Goal: Navigation & Orientation: Find specific page/section

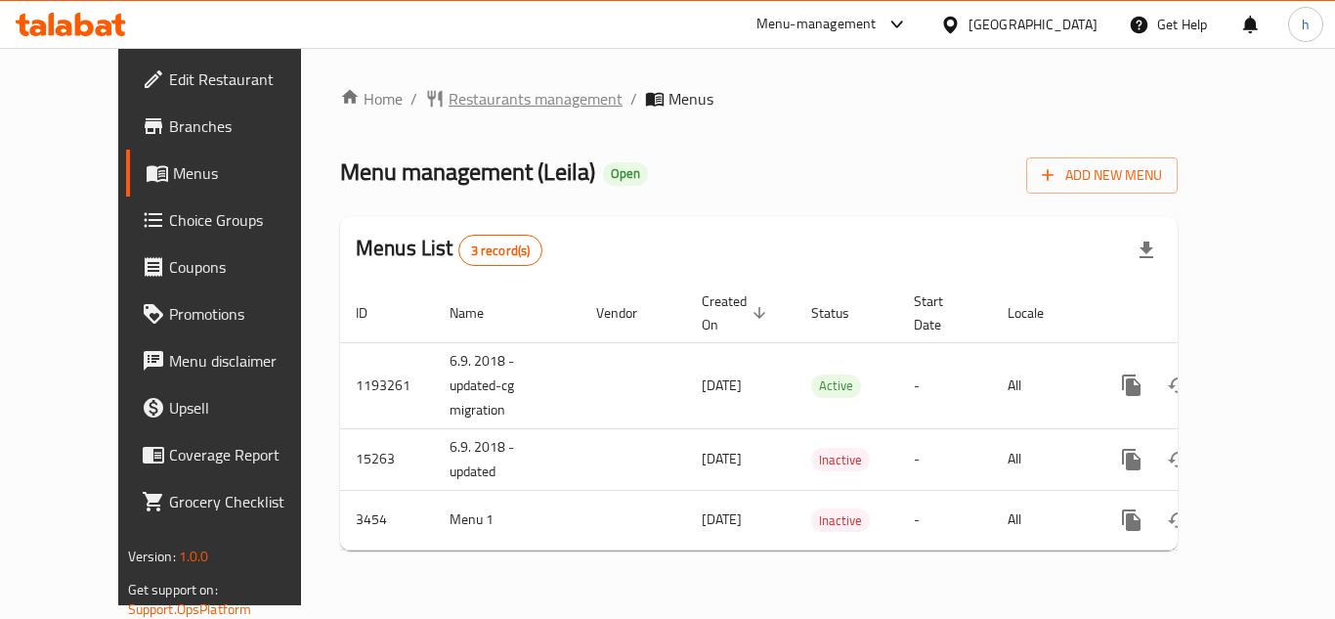
click at [497, 108] on span "Restaurants management" at bounding box center [536, 98] width 174 height 23
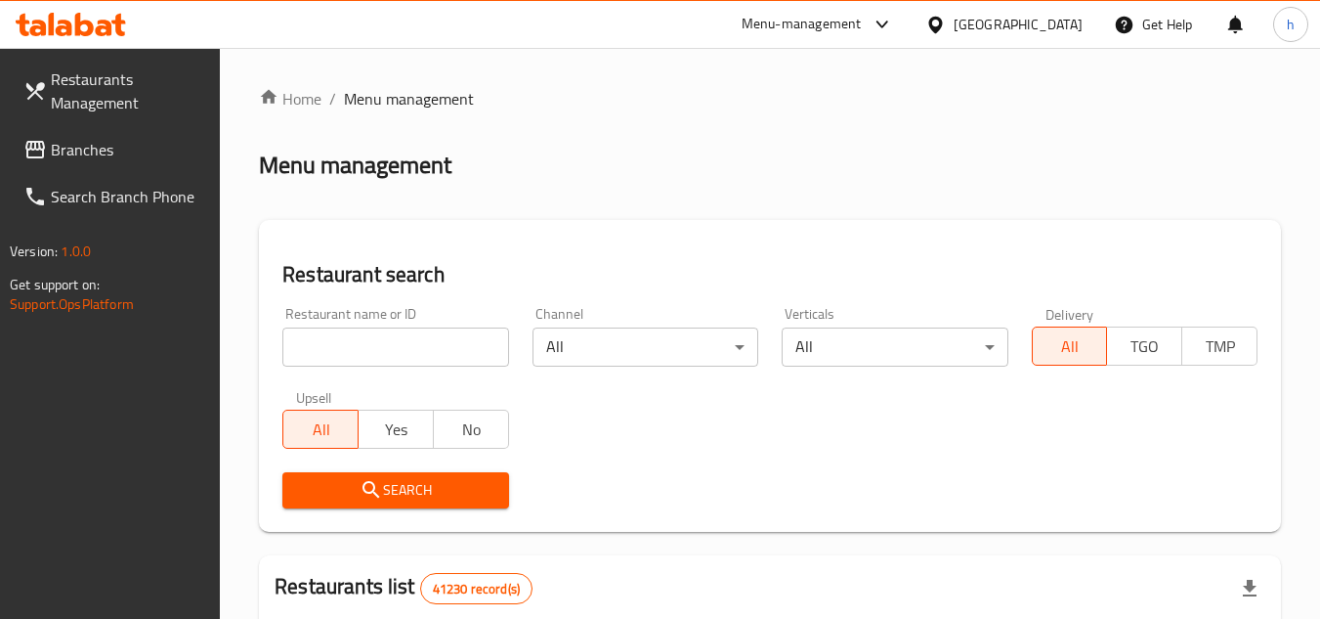
click at [120, 143] on span "Branches" at bounding box center [128, 149] width 154 height 23
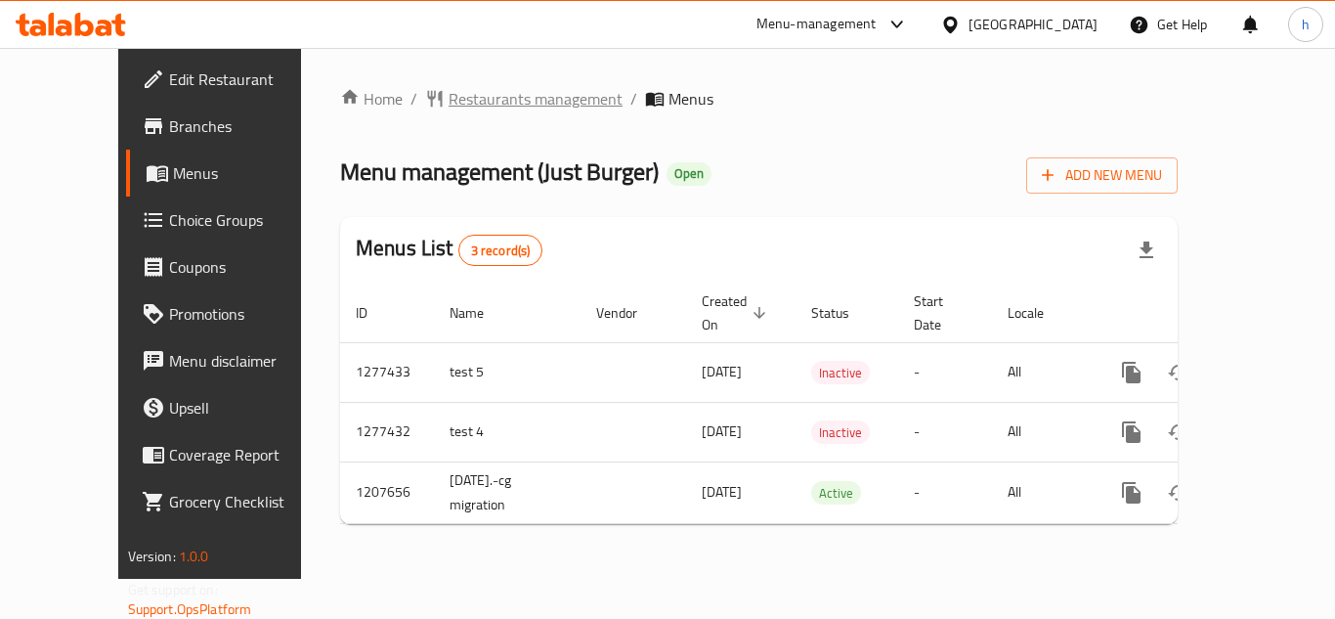
click at [513, 105] on span "Restaurants management" at bounding box center [536, 98] width 174 height 23
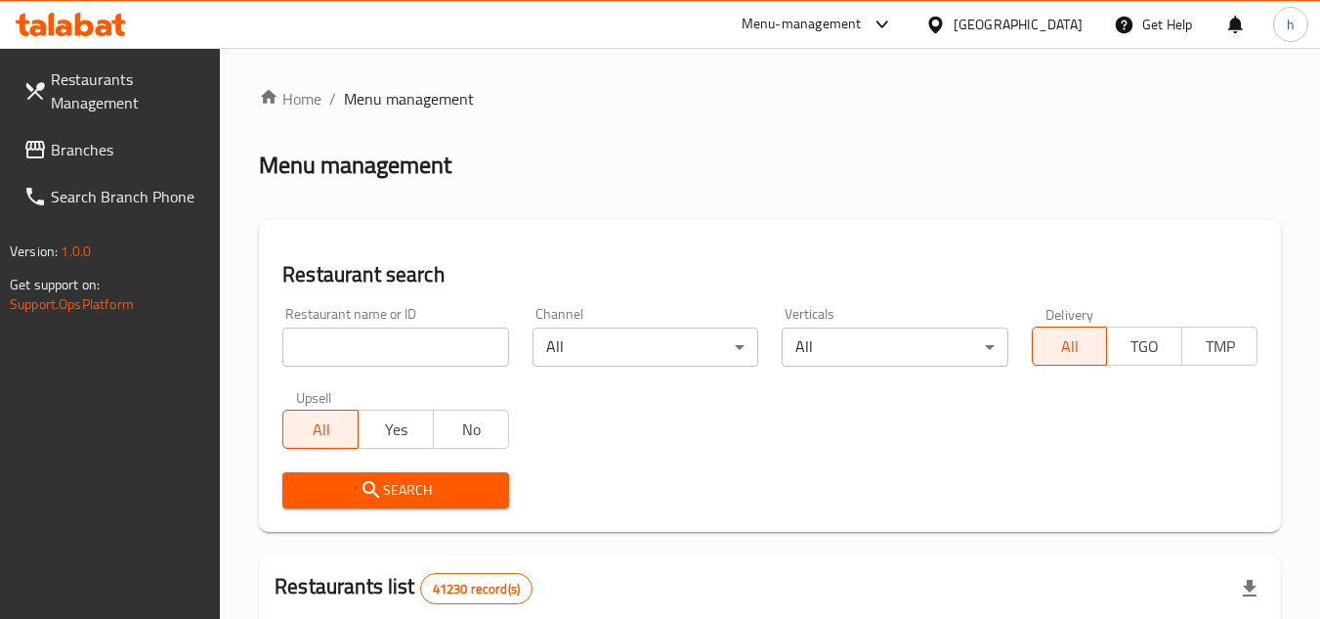
click at [112, 145] on span "Branches" at bounding box center [128, 149] width 154 height 23
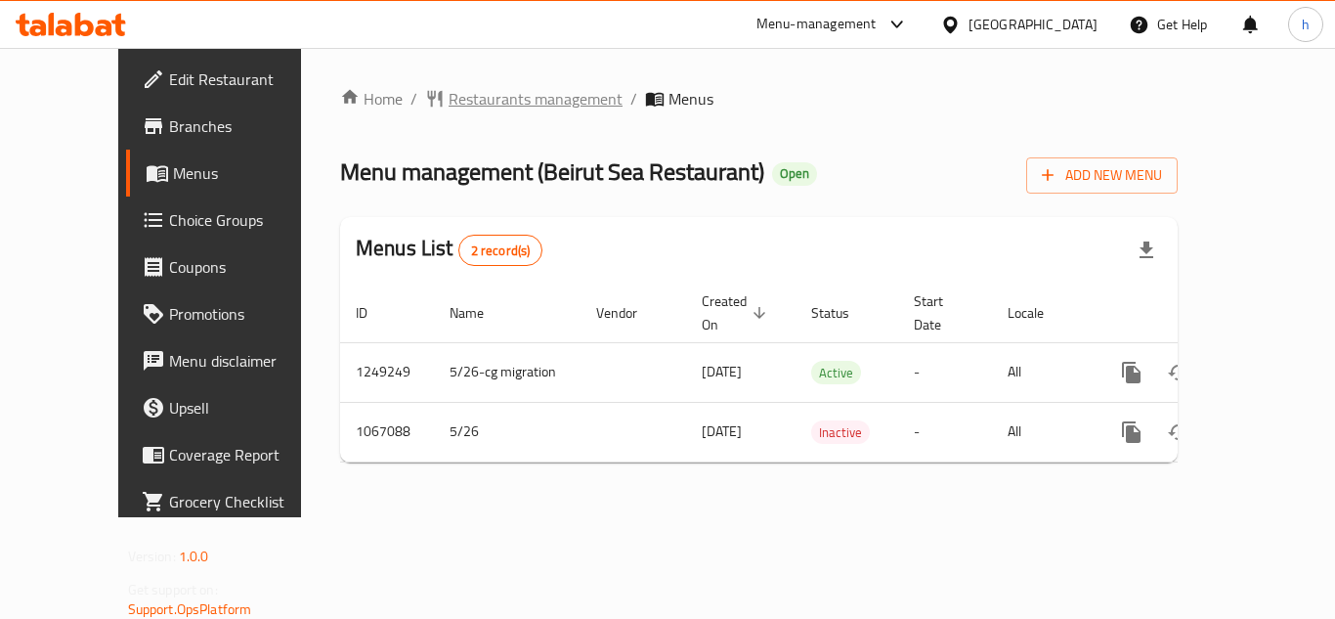
click at [449, 103] on span "Restaurants management" at bounding box center [536, 98] width 174 height 23
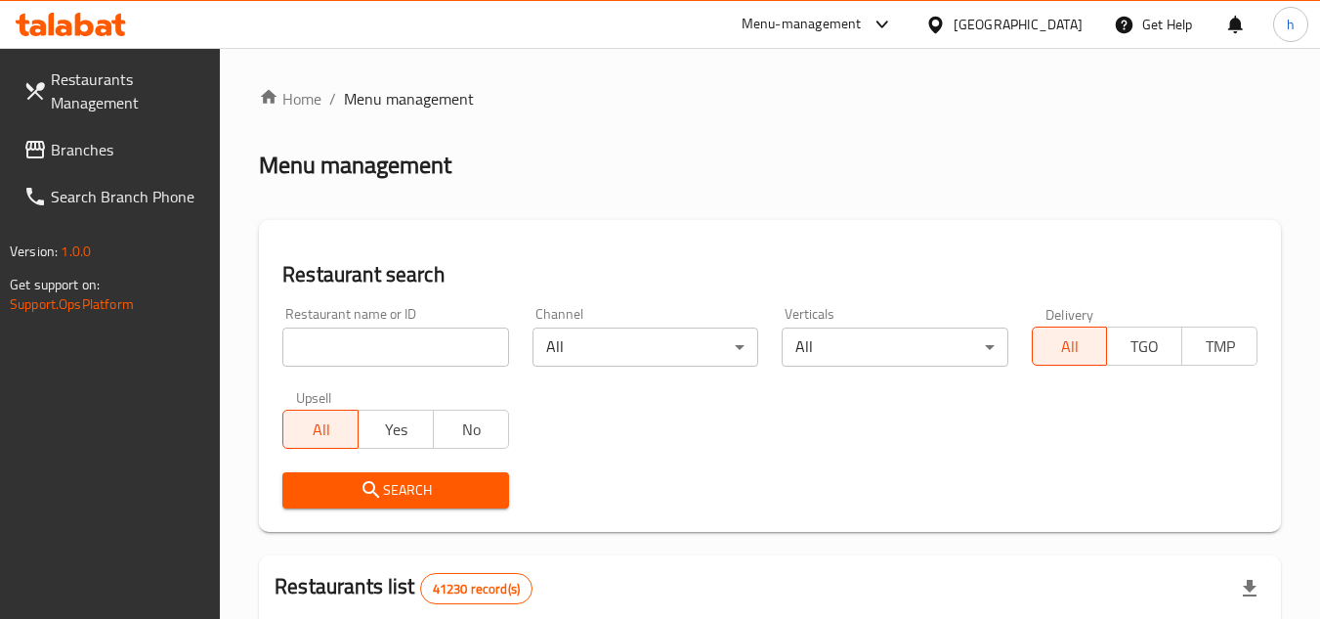
click at [92, 157] on span "Branches" at bounding box center [128, 149] width 154 height 23
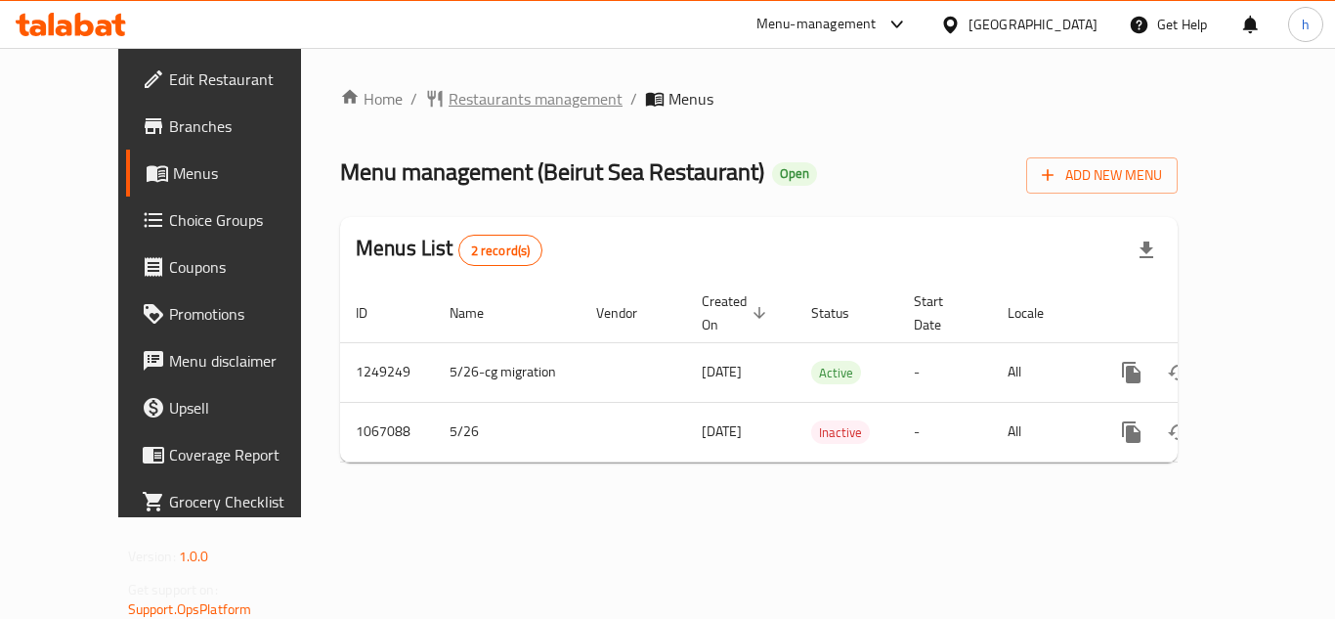
click at [474, 97] on span "Restaurants management" at bounding box center [536, 98] width 174 height 23
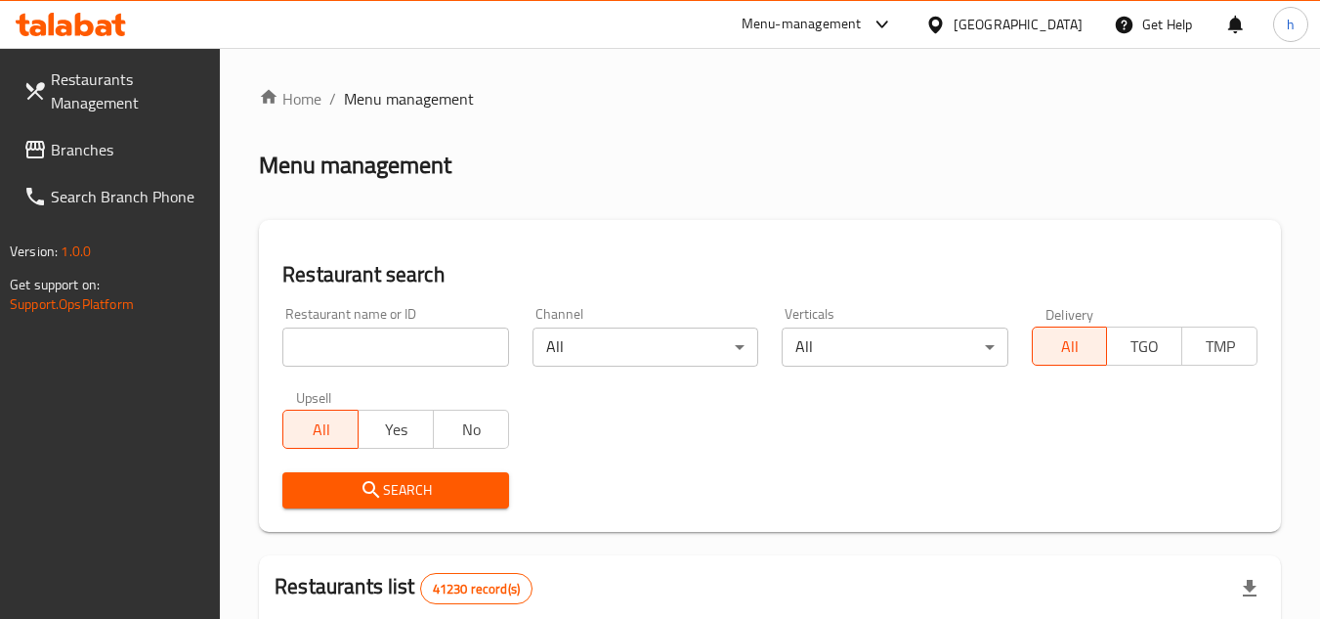
click at [131, 146] on span "Branches" at bounding box center [128, 149] width 154 height 23
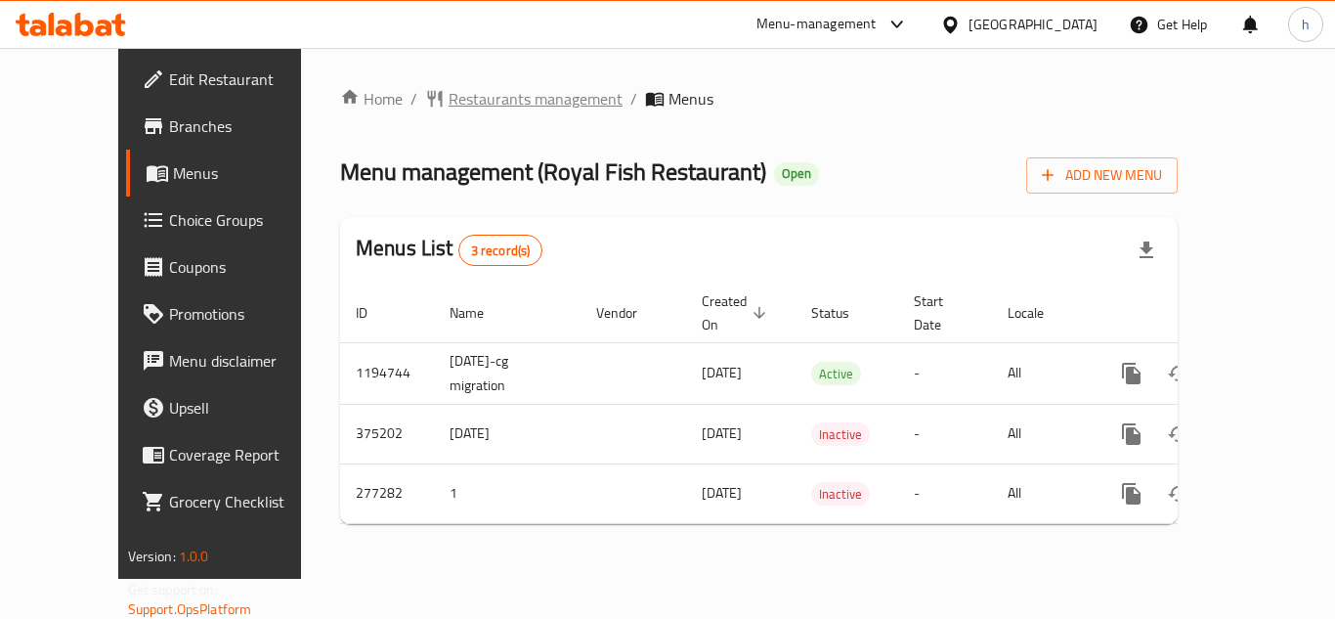
click at [478, 101] on span "Restaurants management" at bounding box center [536, 98] width 174 height 23
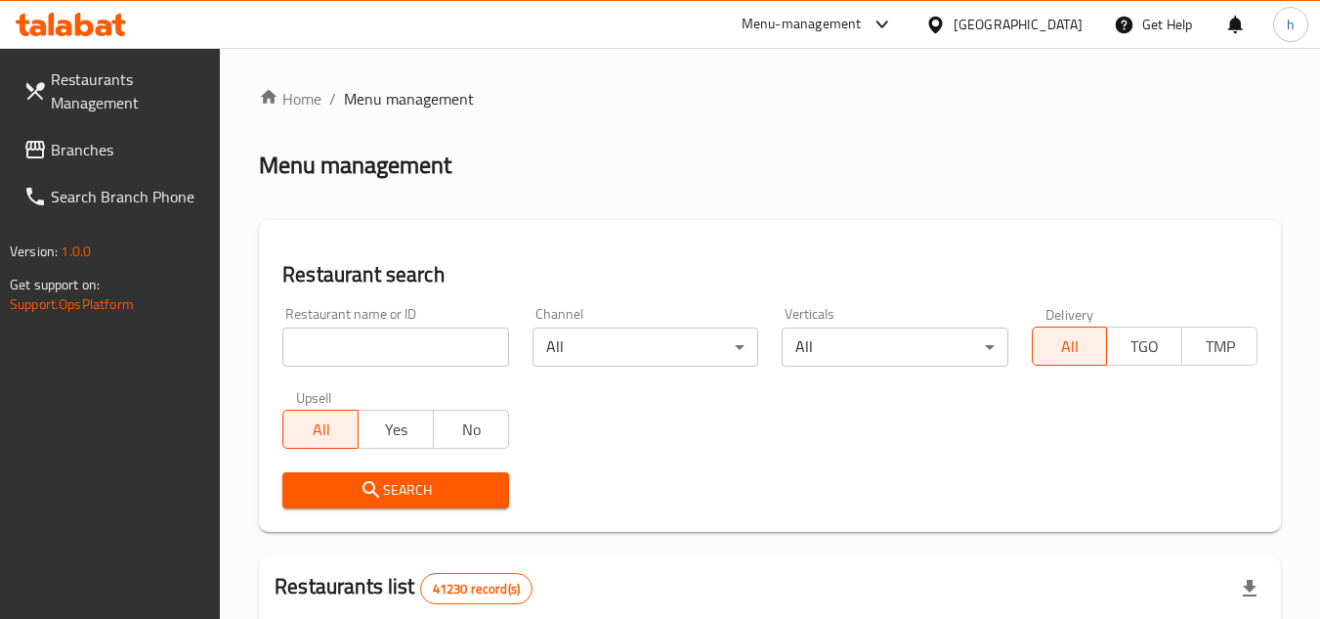
click at [134, 152] on span "Branches" at bounding box center [128, 149] width 154 height 23
